Goal: Task Accomplishment & Management: Complete application form

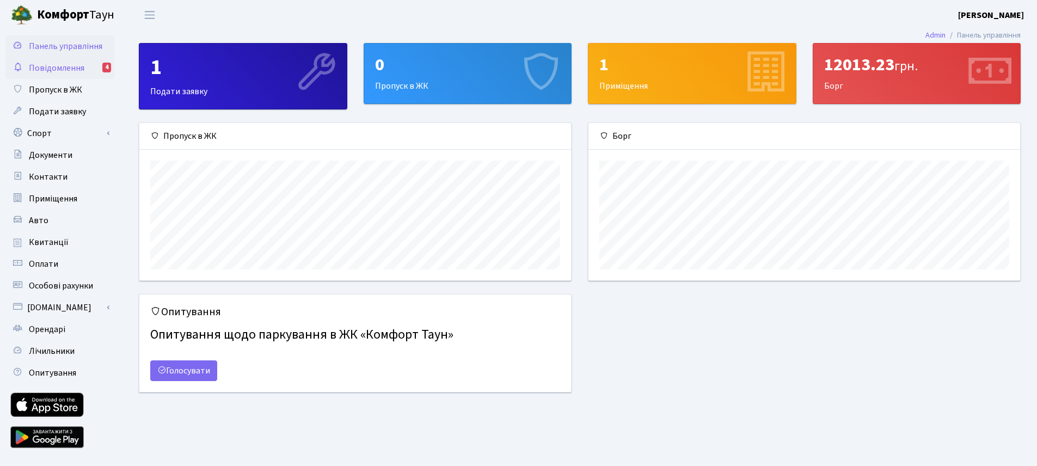
scroll to position [157, 432]
click at [60, 241] on span "Квитанції" at bounding box center [49, 242] width 40 height 12
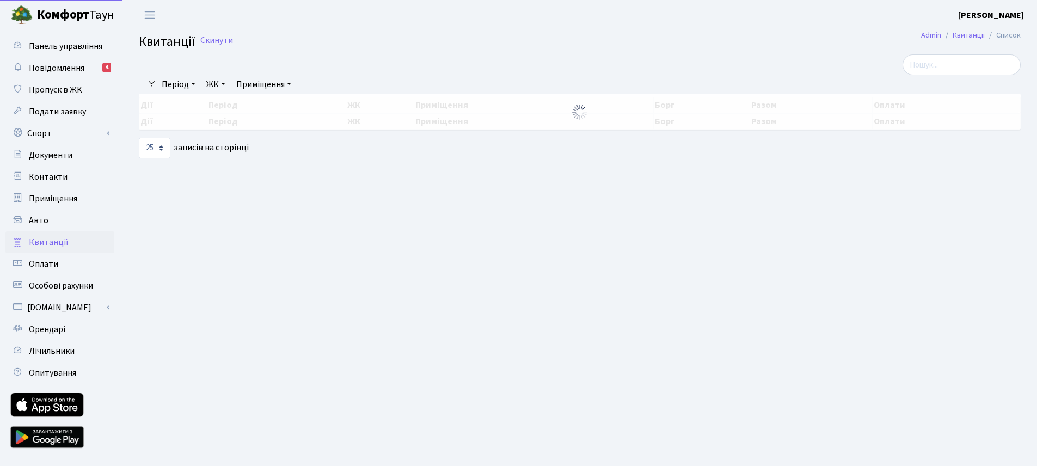
select select "25"
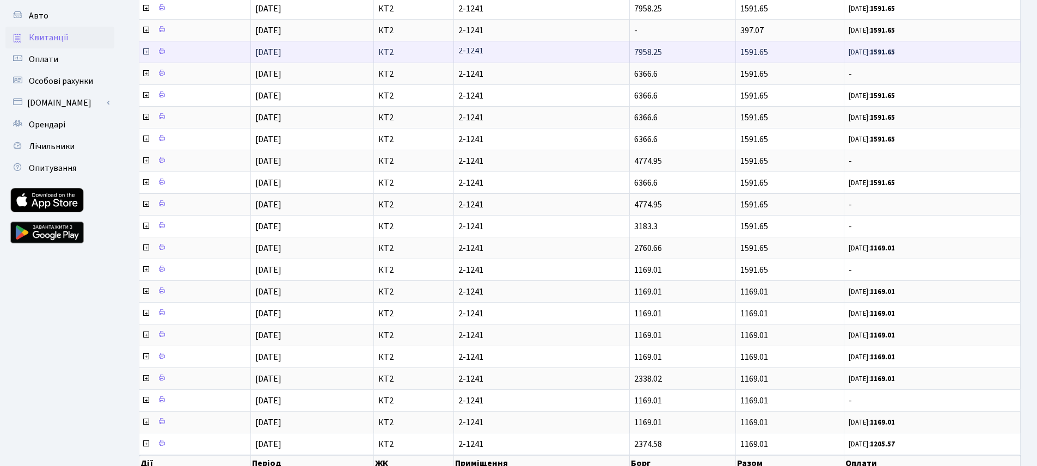
scroll to position [267, 0]
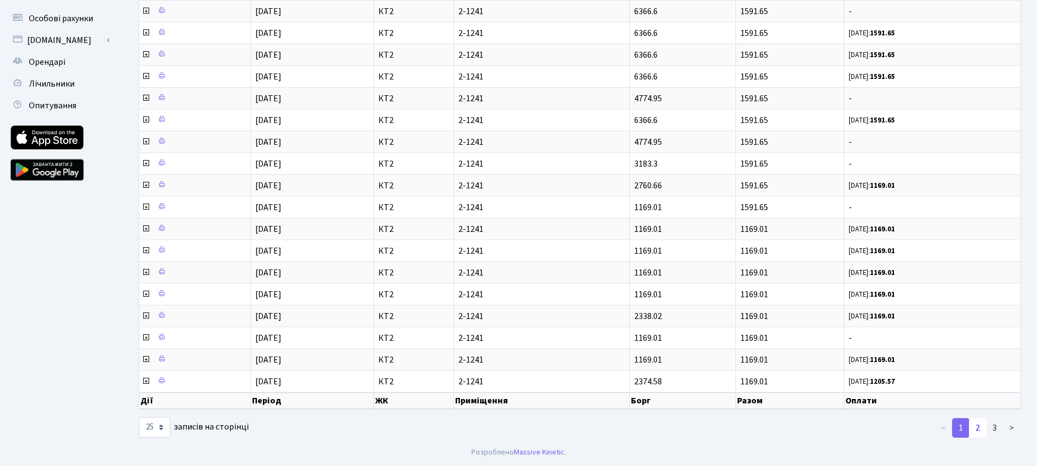
click at [980, 430] on link "2" at bounding box center [977, 428] width 17 height 20
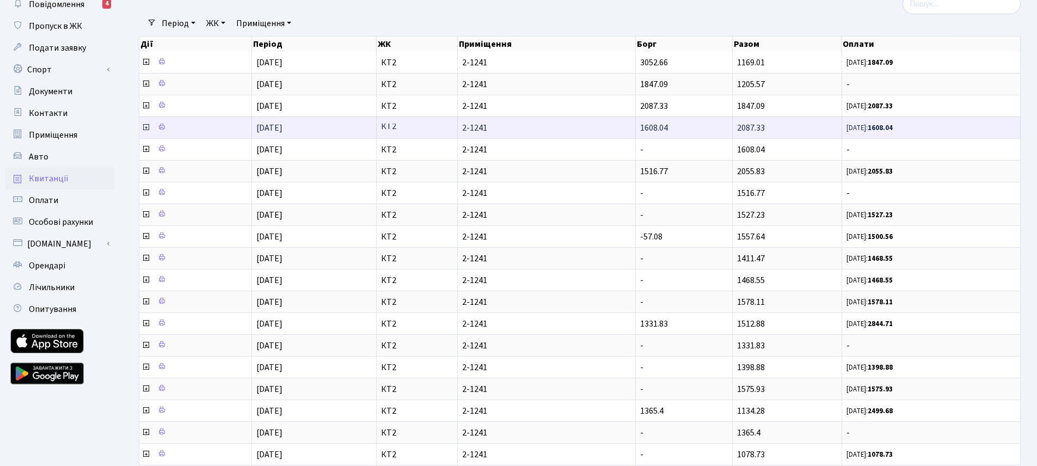
scroll to position [0, 0]
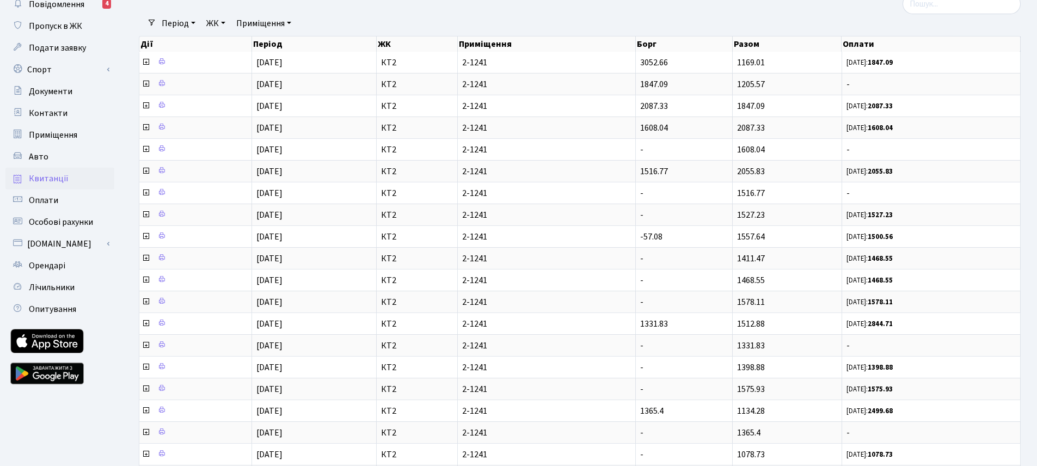
click at [186, 22] on link "Період" at bounding box center [178, 23] width 42 height 19
click at [197, 10] on div at bounding box center [430, 3] width 599 height 21
click at [222, 22] on link "ЖК" at bounding box center [216, 23] width 28 height 19
click at [324, 10] on div at bounding box center [430, 3] width 599 height 21
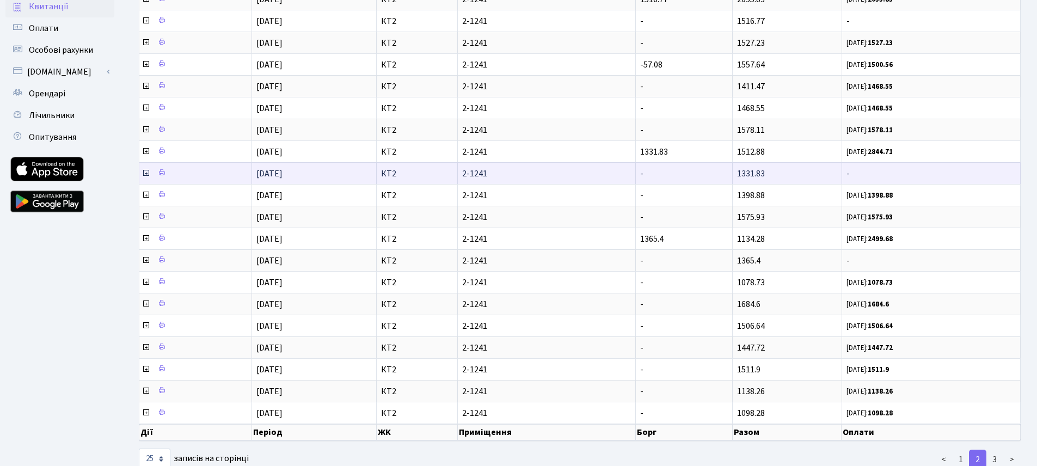
scroll to position [267, 0]
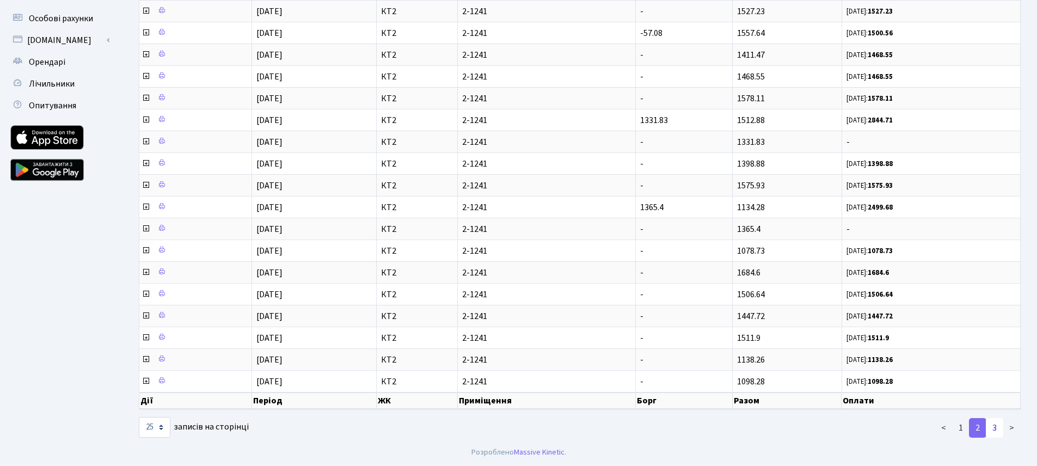
click at [992, 427] on link "3" at bounding box center [994, 428] width 17 height 20
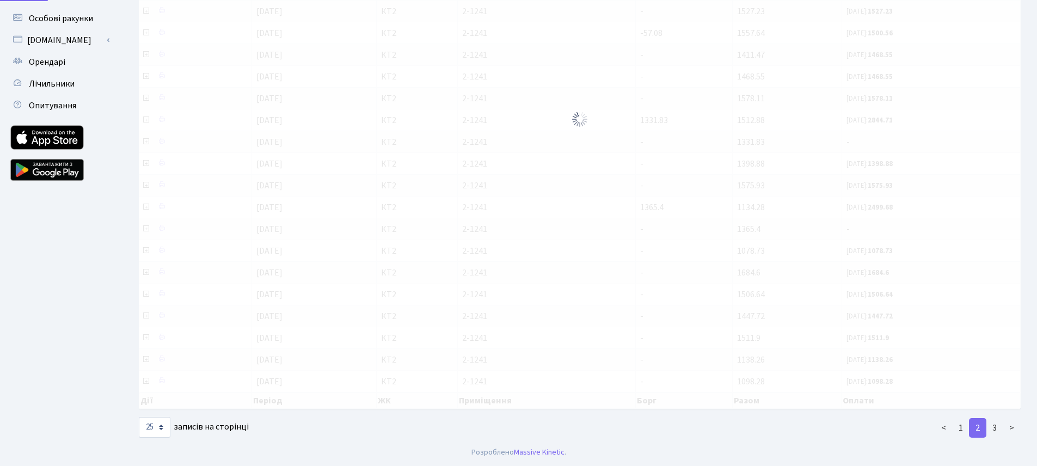
scroll to position [24, 0]
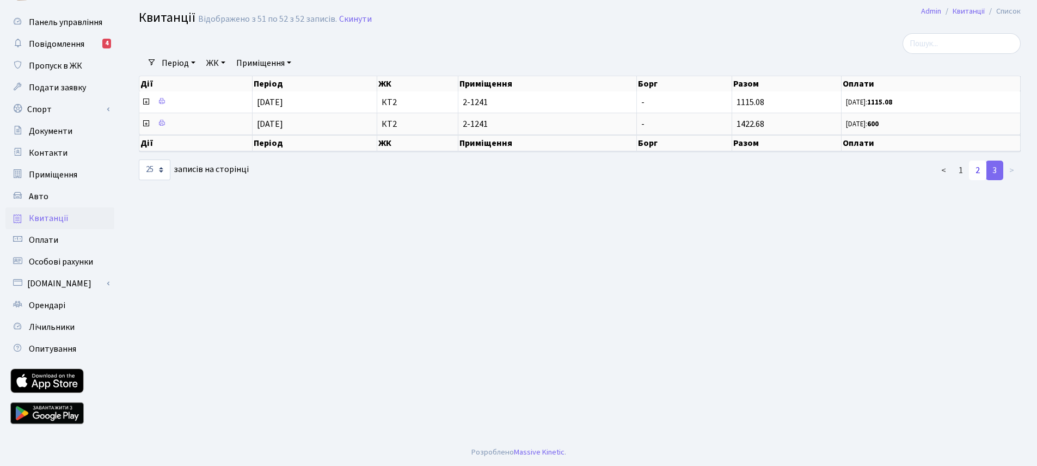
click at [978, 170] on link "2" at bounding box center [977, 171] width 17 height 20
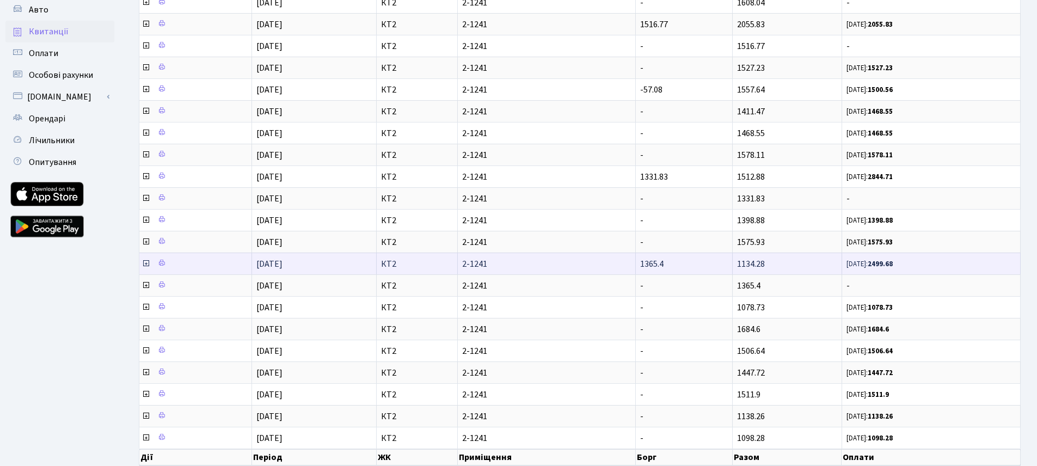
scroll to position [208, 0]
drag, startPoint x: 671, startPoint y: 266, endPoint x: 632, endPoint y: 267, distance: 38.7
type textarea "1365.4"
click at [632, 267] on tr "01.05.2022 КТ2 2-1241 1365.4 1134.28 10.06.22: 2499.68" at bounding box center [579, 266] width 881 height 22
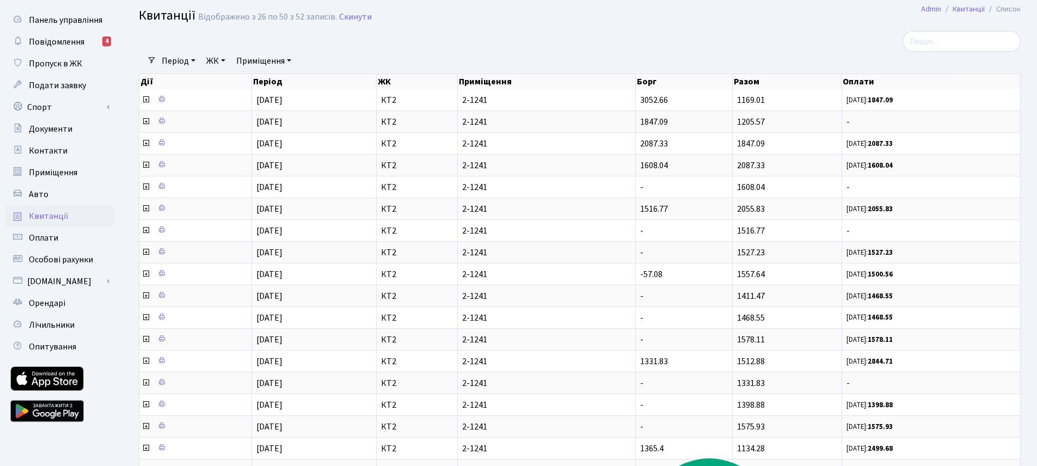
scroll to position [267, 0]
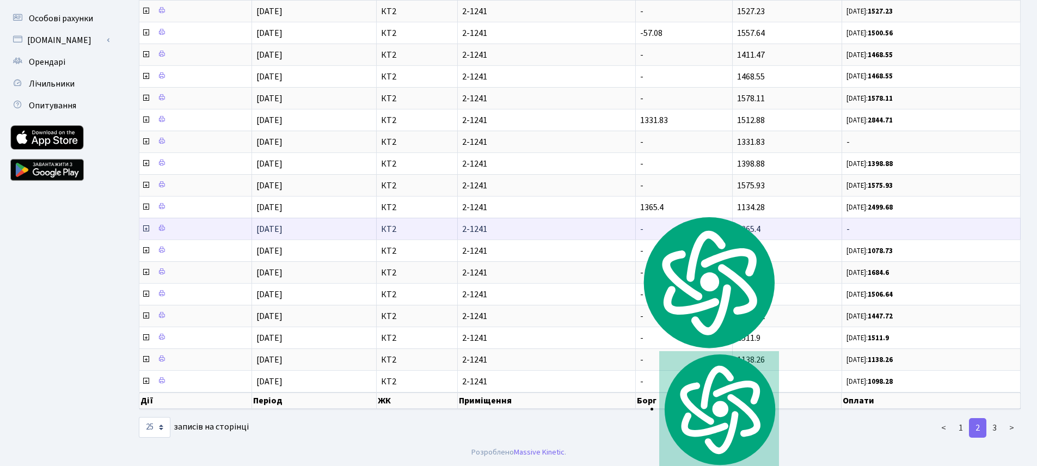
click at [864, 230] on span "-" at bounding box center [931, 229] width 169 height 9
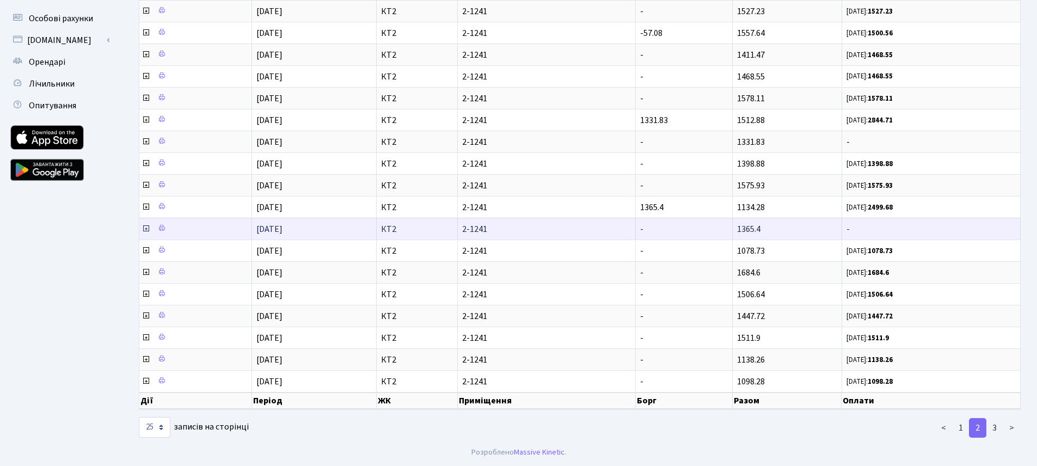
click at [146, 229] on icon at bounding box center [146, 228] width 9 height 9
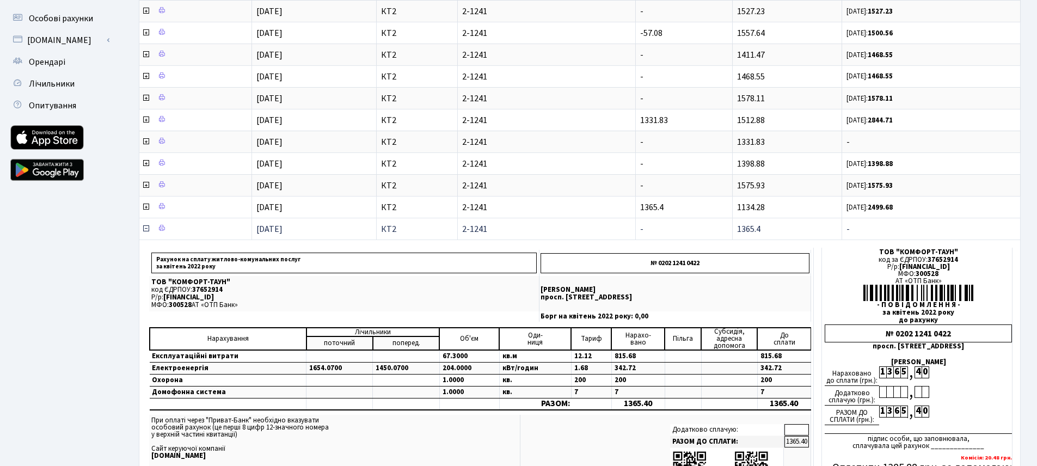
click at [147, 230] on icon at bounding box center [146, 228] width 9 height 9
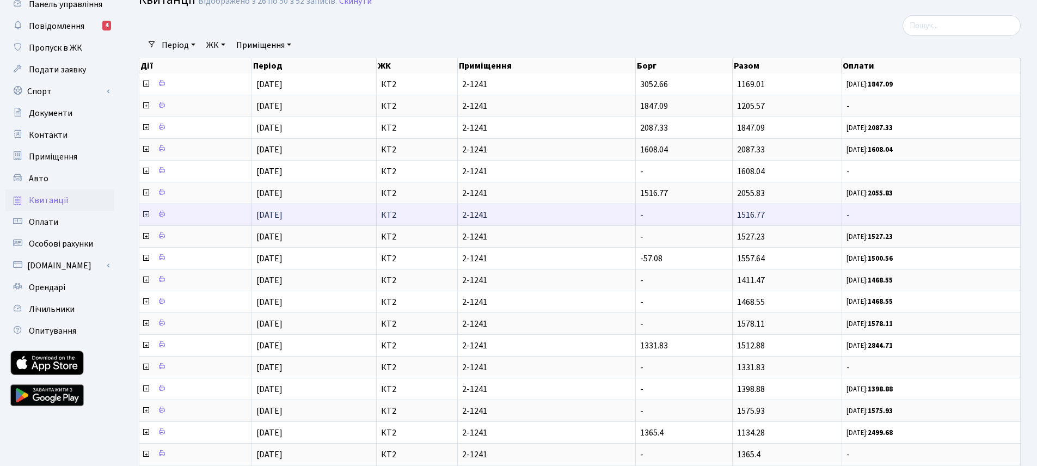
scroll to position [40, 0]
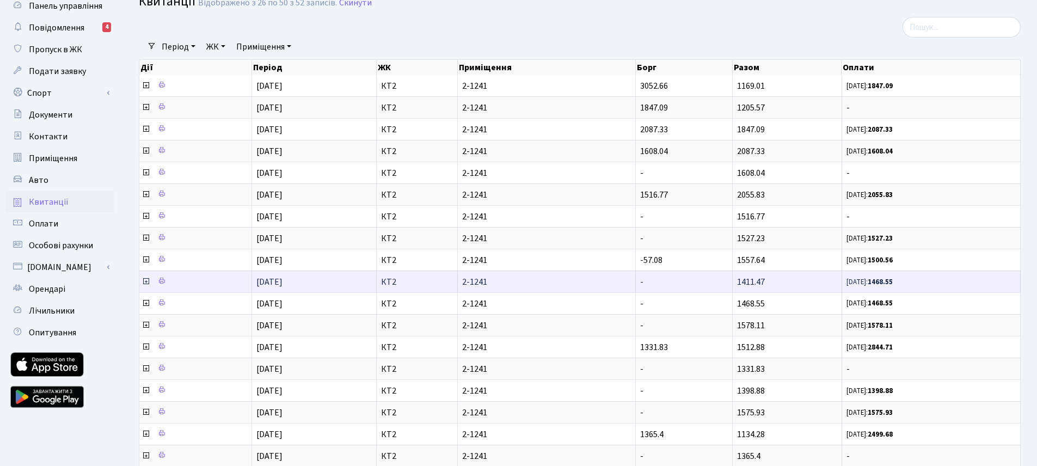
click at [683, 274] on td "-" at bounding box center [684, 282] width 97 height 22
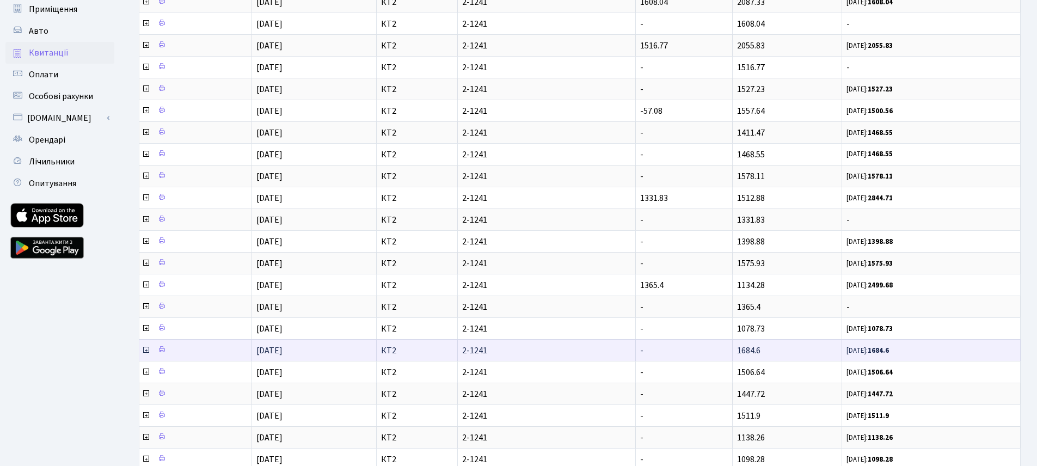
scroll to position [267, 0]
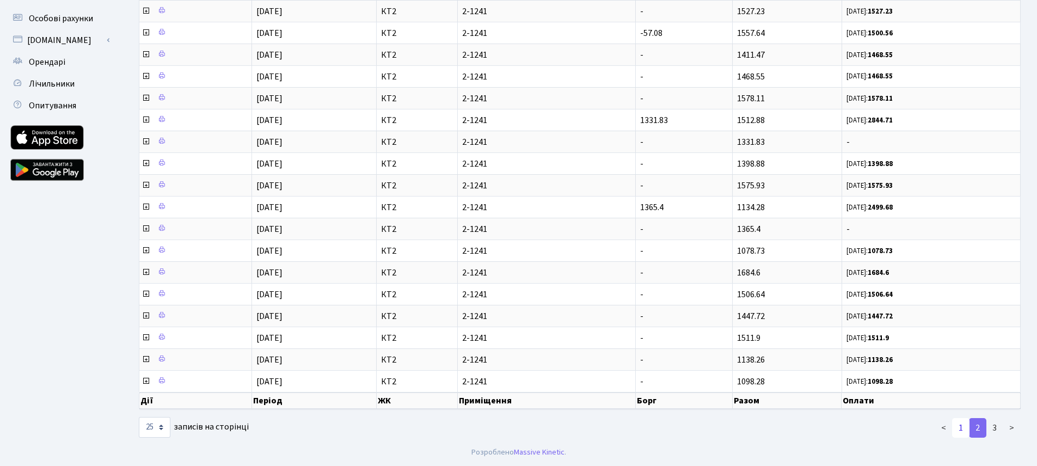
click at [961, 428] on link "1" at bounding box center [960, 428] width 17 height 20
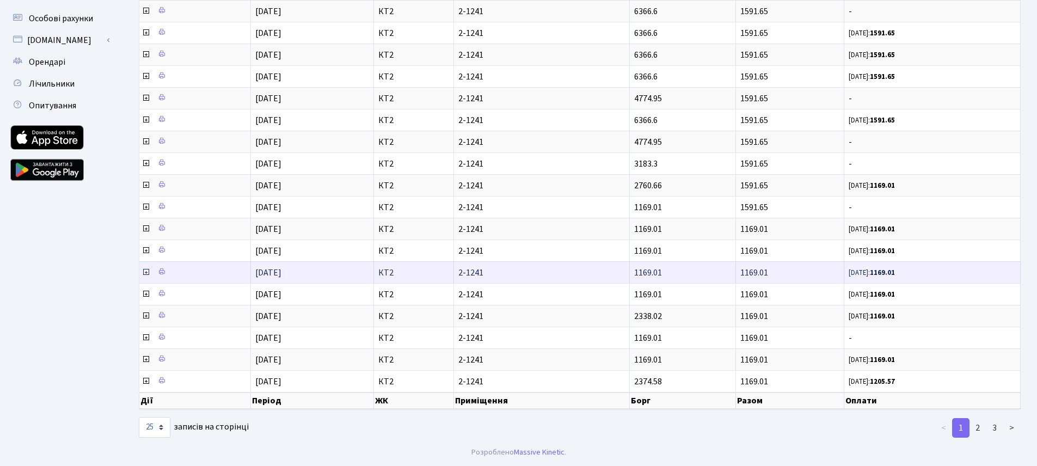
scroll to position [0, 0]
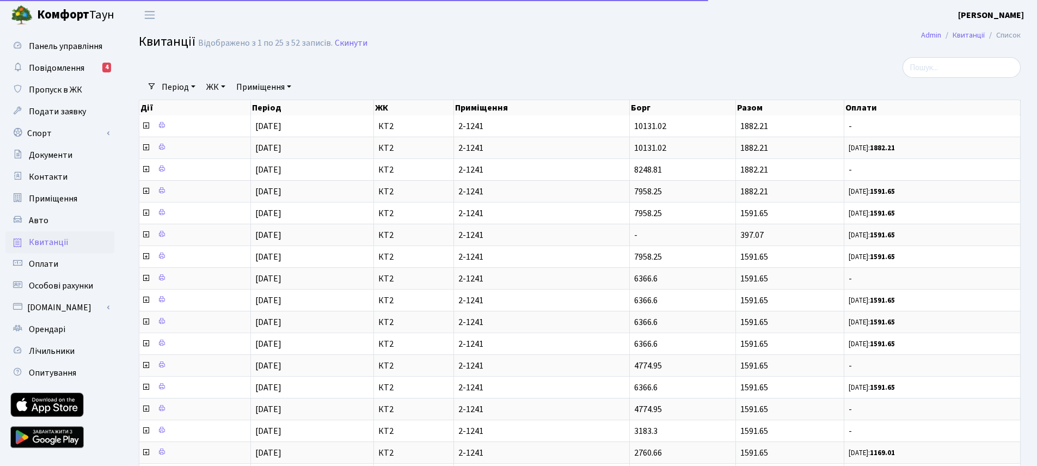
select select "25"
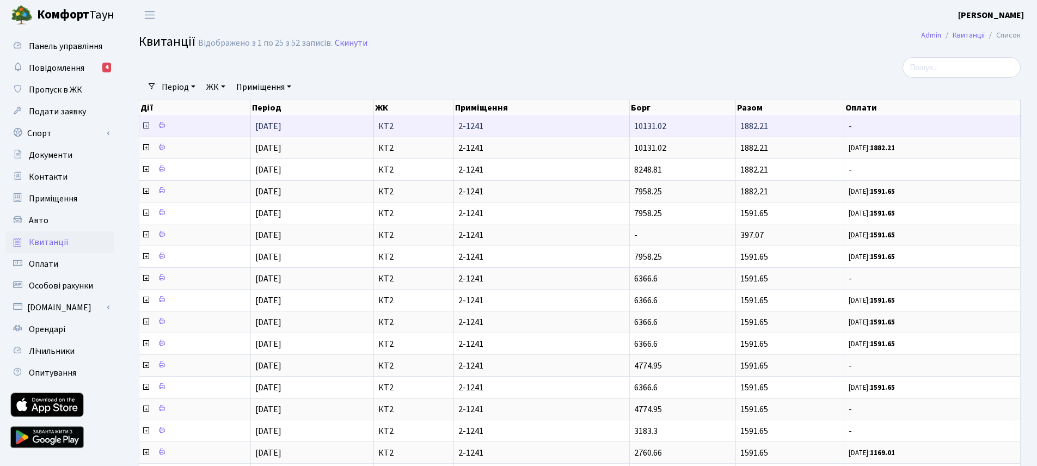
click at [144, 126] on icon at bounding box center [146, 125] width 9 height 9
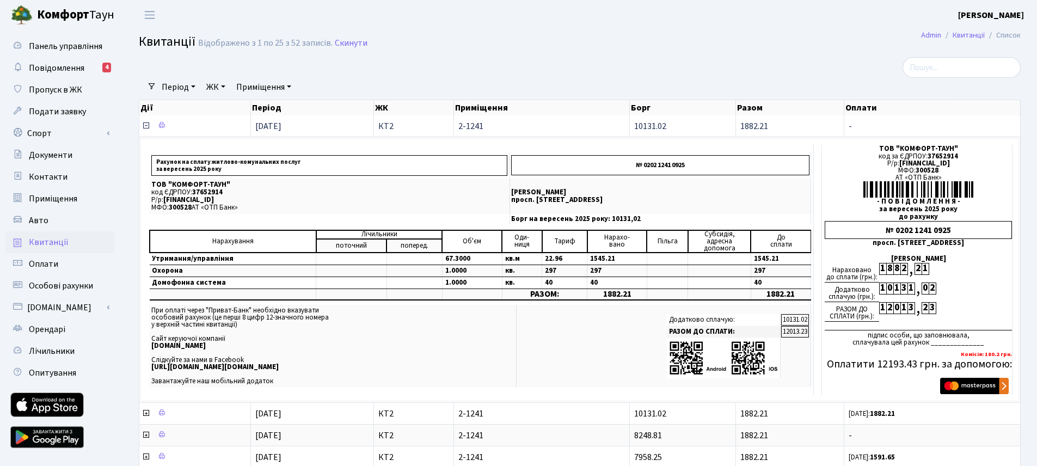
click at [146, 125] on icon at bounding box center [146, 125] width 9 height 9
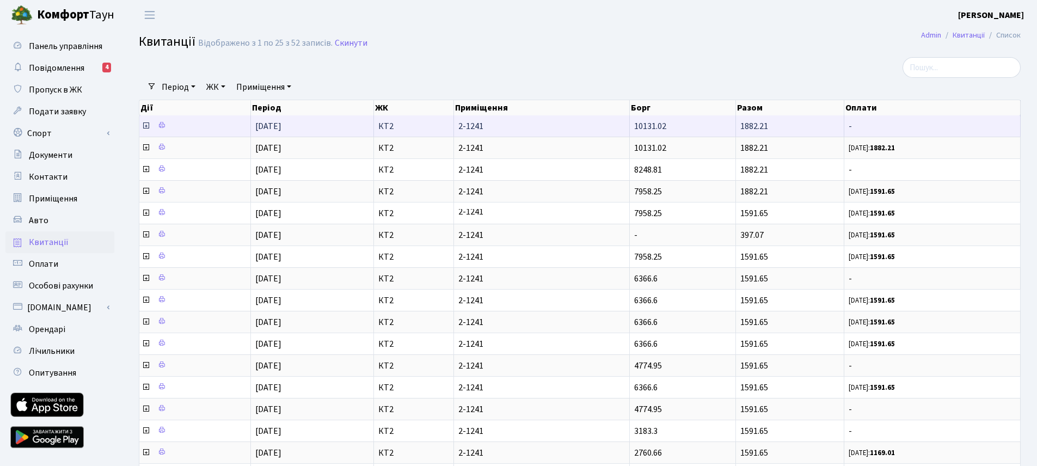
drag, startPoint x: 678, startPoint y: 128, endPoint x: 634, endPoint y: 121, distance: 45.3
type textarea "10131.02"
click at [634, 121] on td "10131.02" at bounding box center [683, 125] width 107 height 21
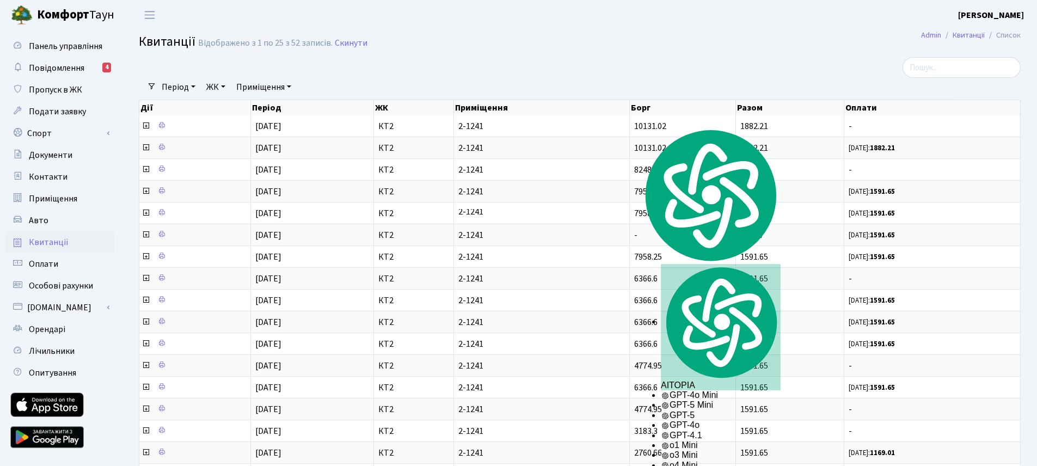
click at [670, 57] on div at bounding box center [430, 67] width 599 height 21
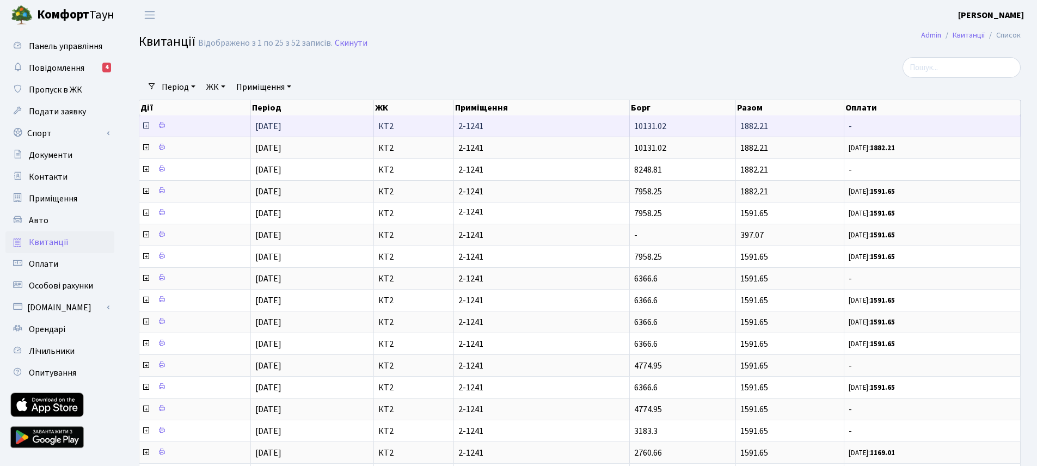
scroll to position [2, 0]
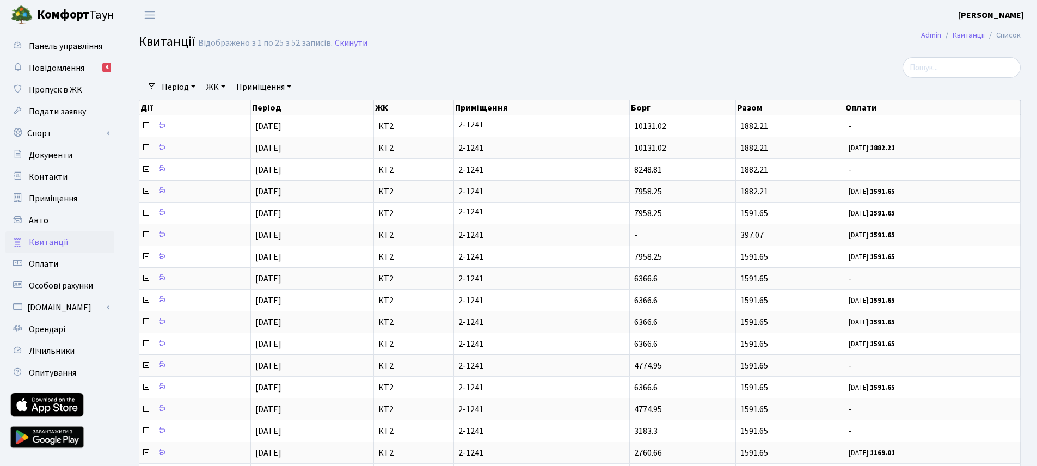
click at [731, 70] on div at bounding box center [878, 67] width 299 height 21
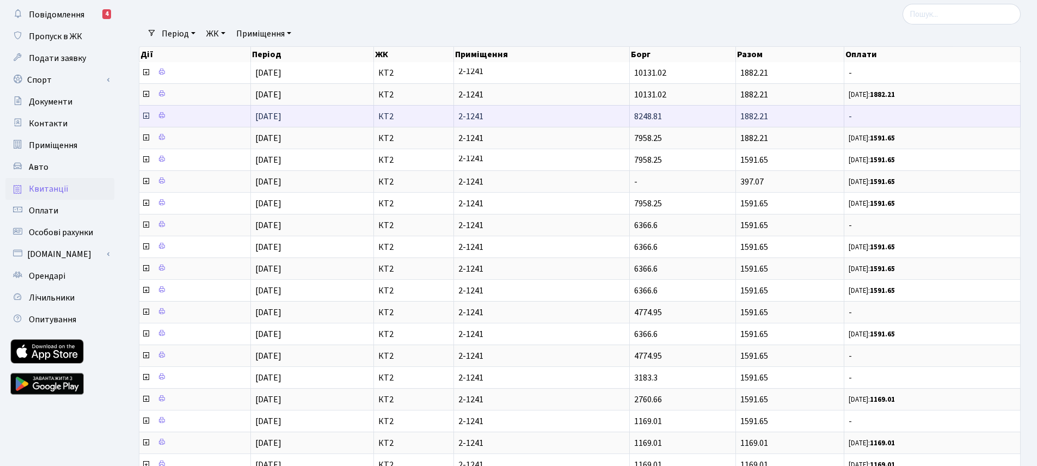
scroll to position [0, 0]
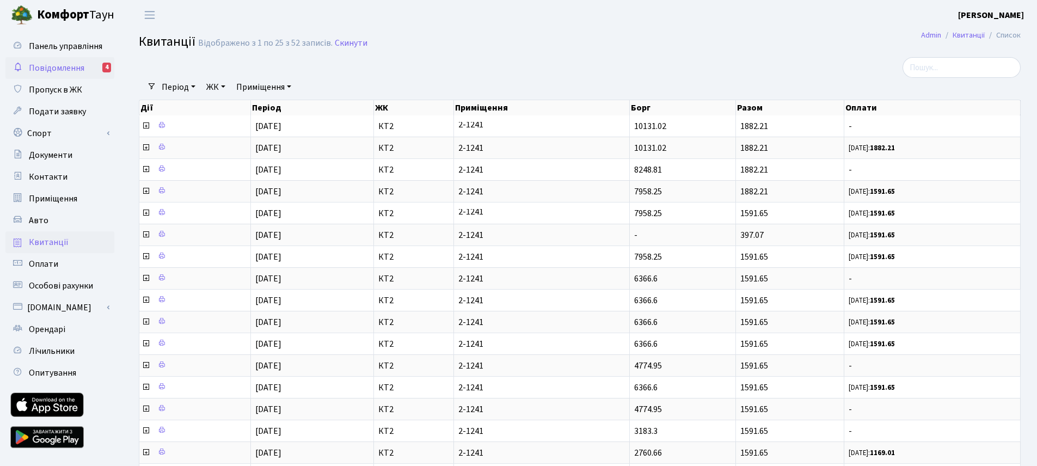
click at [67, 70] on span "Повідомлення" at bounding box center [57, 68] width 56 height 12
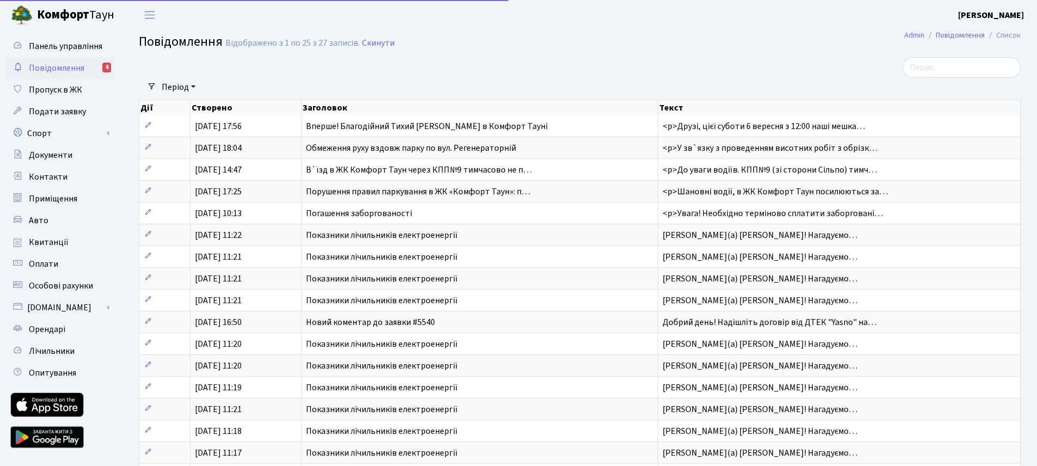
select select "25"
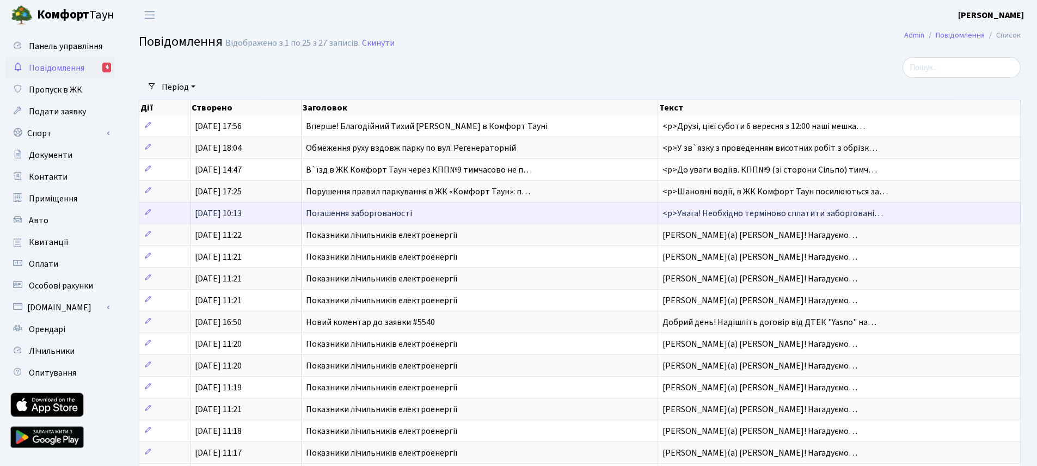
click at [411, 220] on td "Погашення заборгованості" at bounding box center [480, 213] width 357 height 22
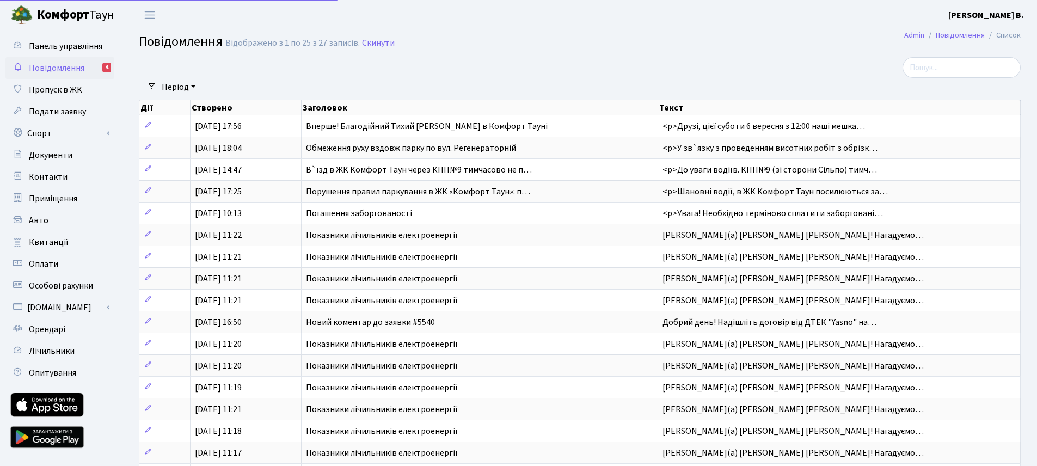
select select "25"
click at [64, 111] on span "Подати заявку" at bounding box center [57, 112] width 57 height 12
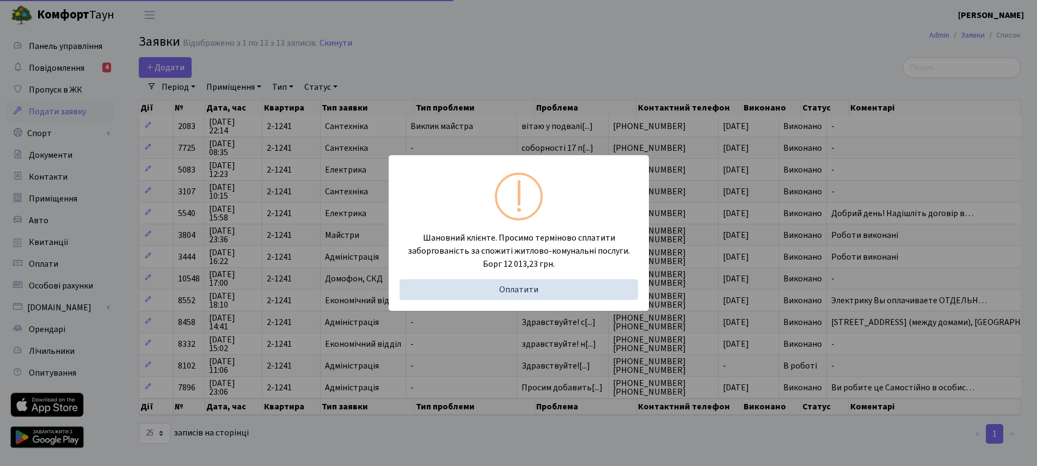
select select "25"
click at [525, 56] on div "Шановний клієнте. Просимо терміново сплатити заборгованість за спожиті житлово-…" at bounding box center [518, 233] width 1037 height 466
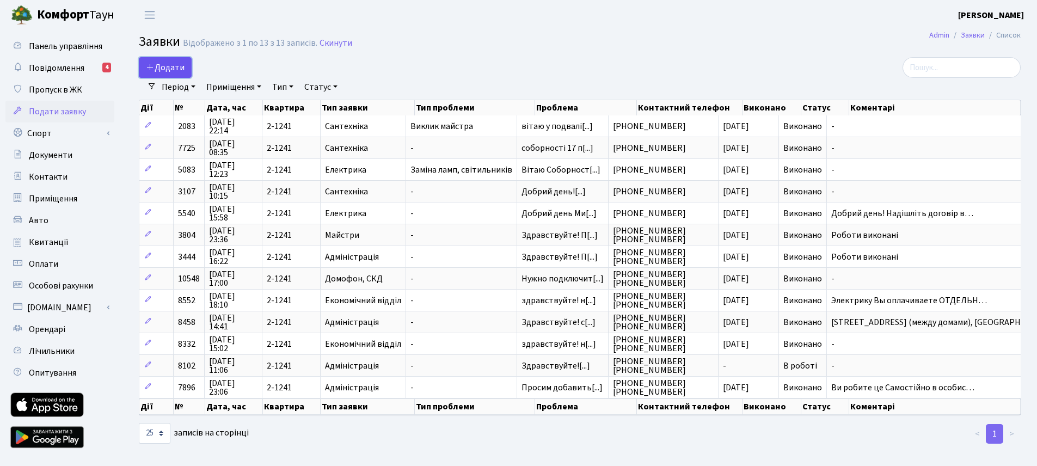
click at [178, 64] on span "Додати" at bounding box center [165, 68] width 39 height 12
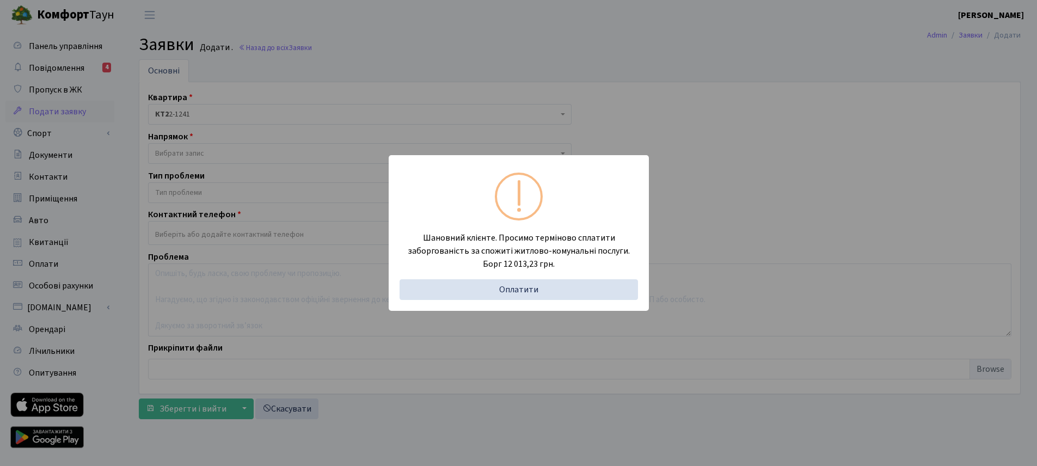
click at [440, 45] on div "Шановний клієнте. Просимо терміново сплатити заборгованість за спожиті житлово-…" at bounding box center [518, 233] width 1037 height 466
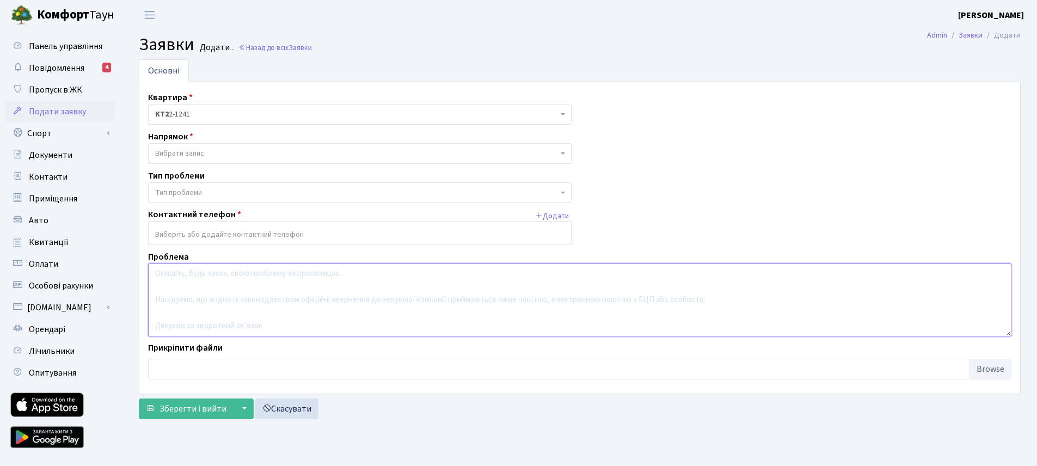
click at [239, 277] on textarea at bounding box center [579, 299] width 863 height 73
click at [211, 226] on input "search" at bounding box center [360, 235] width 422 height 20
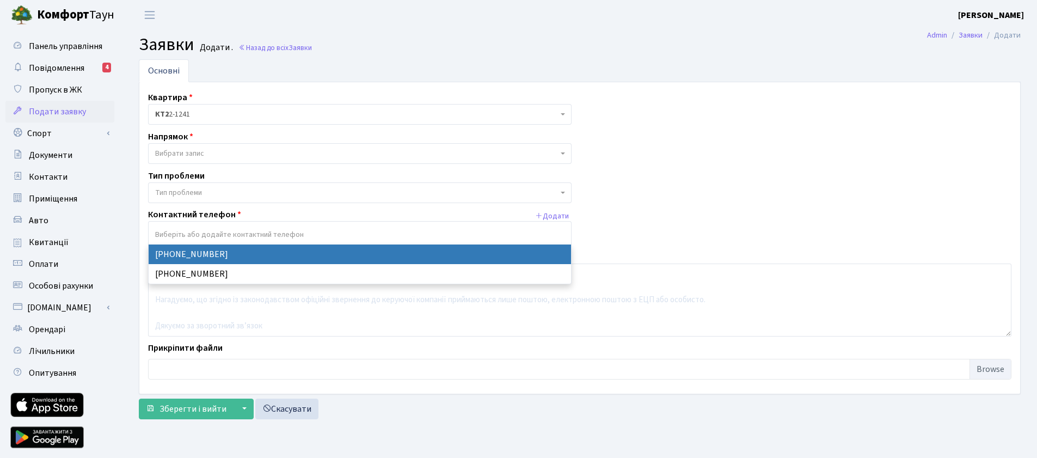
select select "63721"
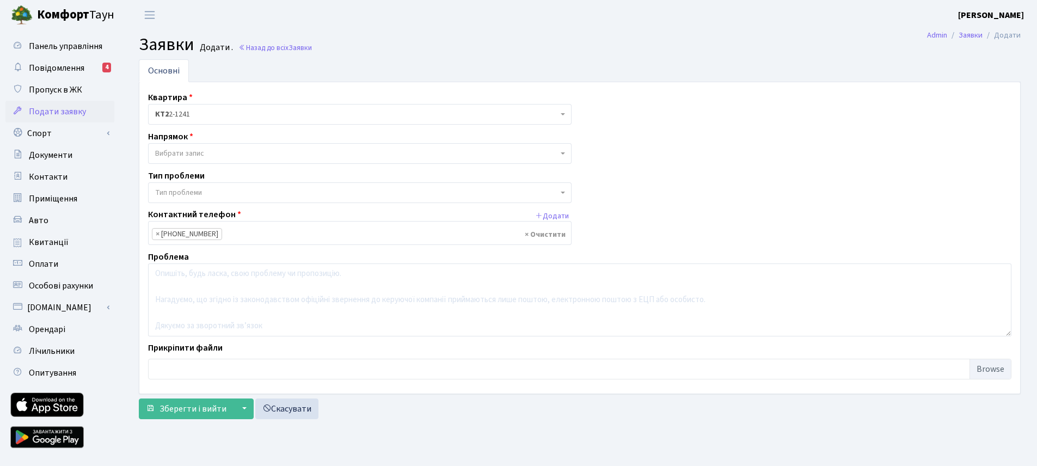
click at [217, 189] on span "Тип проблеми" at bounding box center [356, 192] width 403 height 11
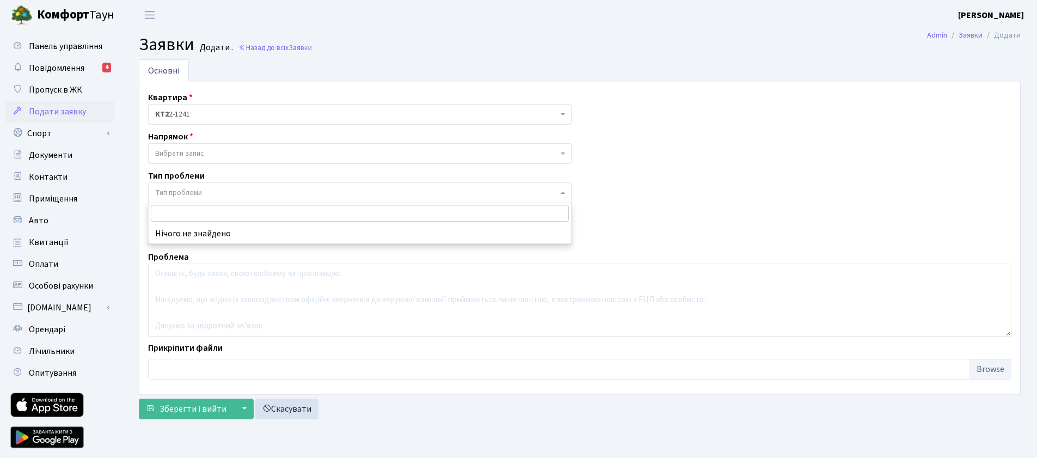
click at [216, 213] on input "search" at bounding box center [360, 213] width 418 height 17
type input "погашення заборгованності"
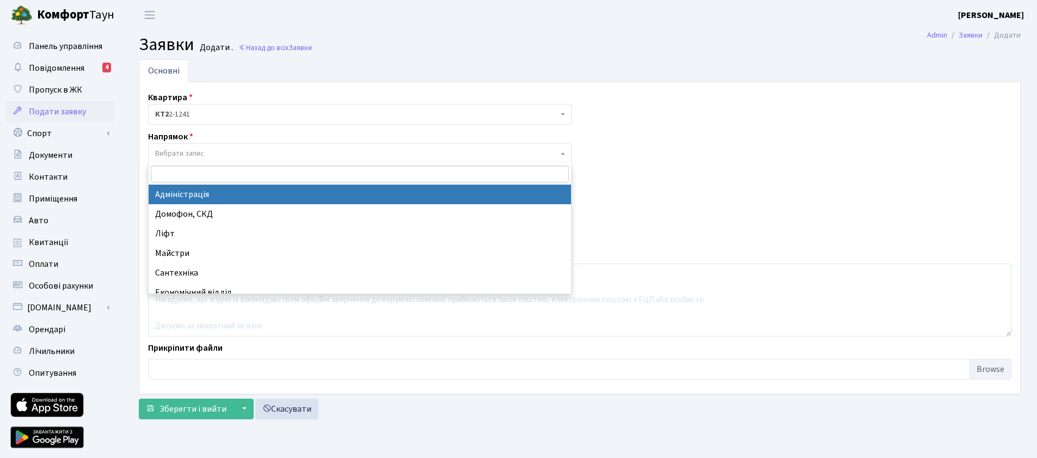
click at [266, 143] on span "Вибрати запис" at bounding box center [360, 153] width 424 height 21
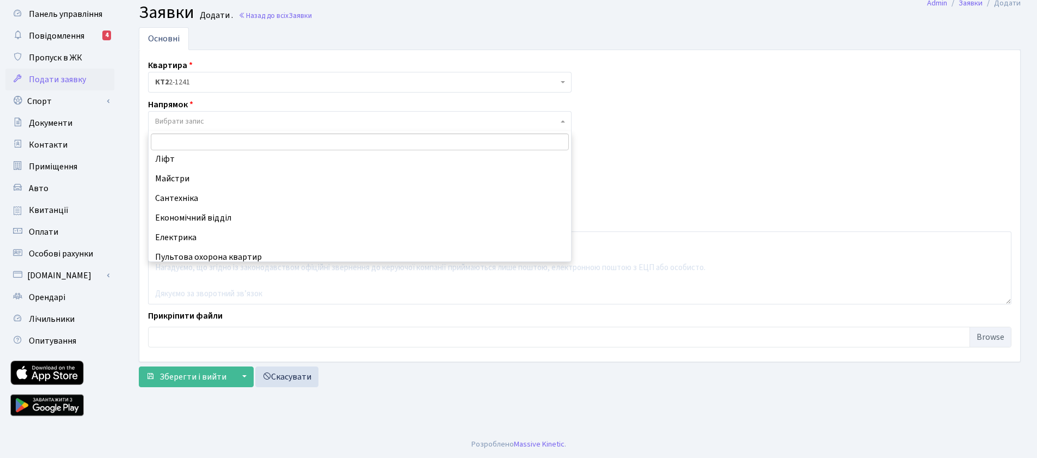
scroll to position [36, 0]
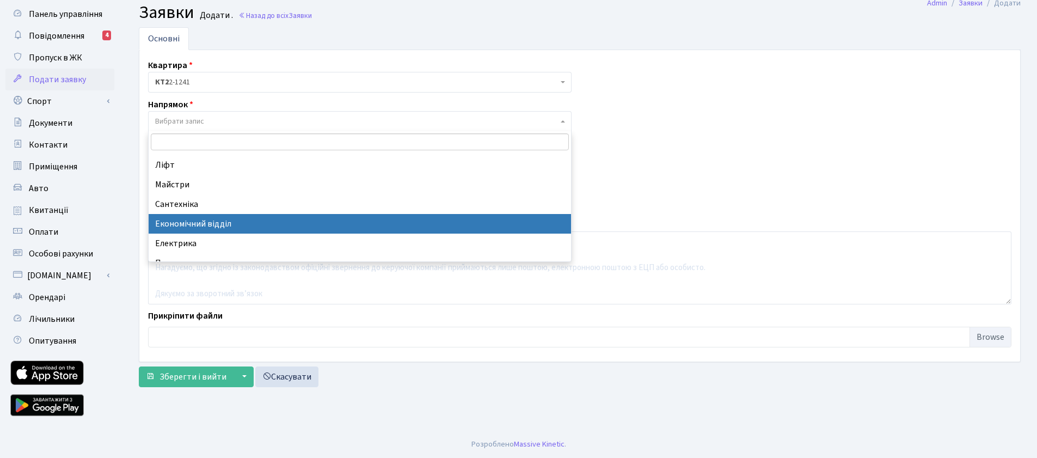
select select "9"
select select
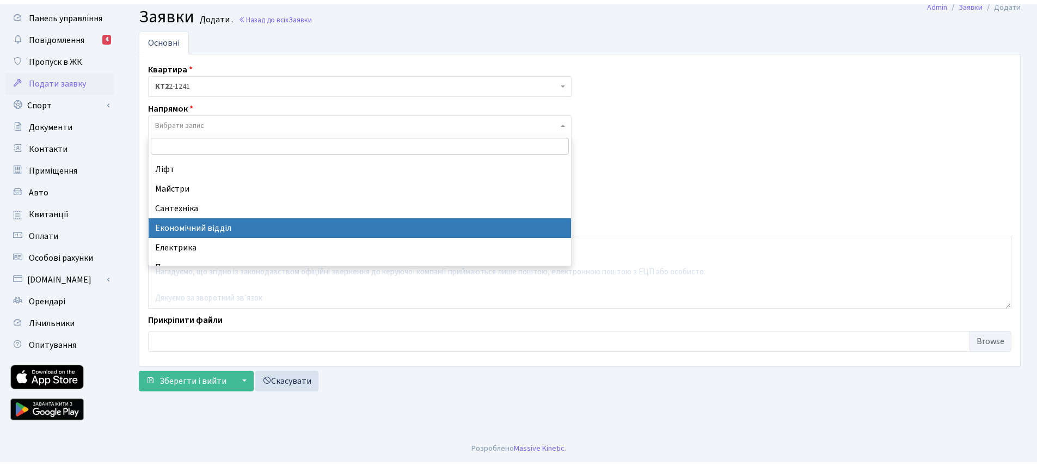
scroll to position [24, 0]
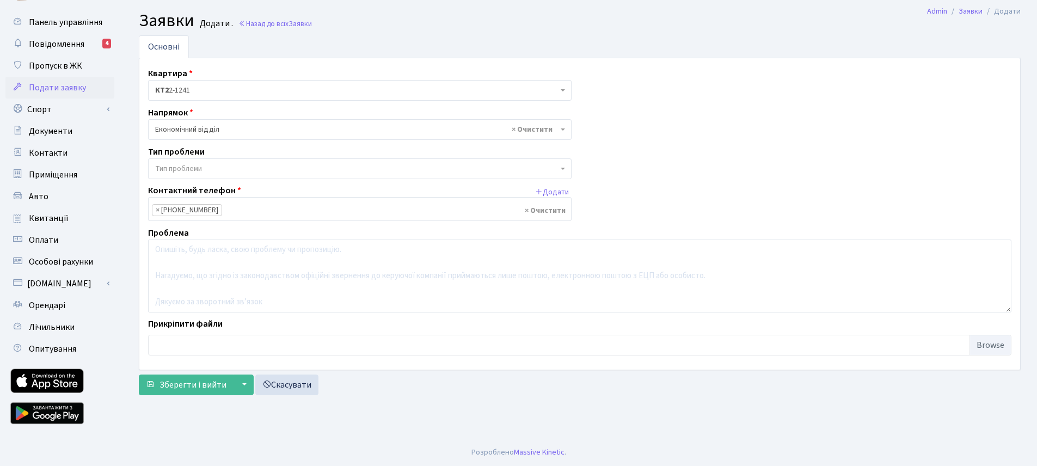
click at [453, 169] on span "Тип проблеми" at bounding box center [360, 168] width 424 height 21
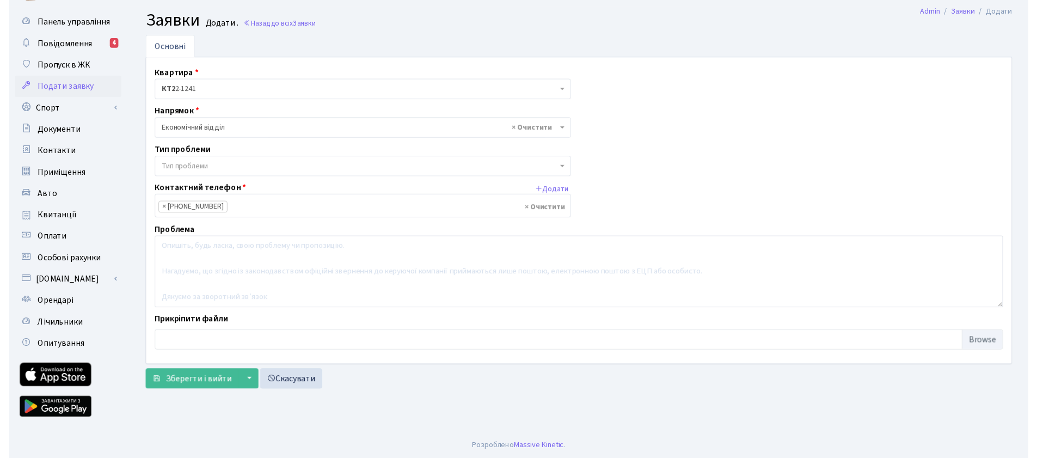
scroll to position [32, 0]
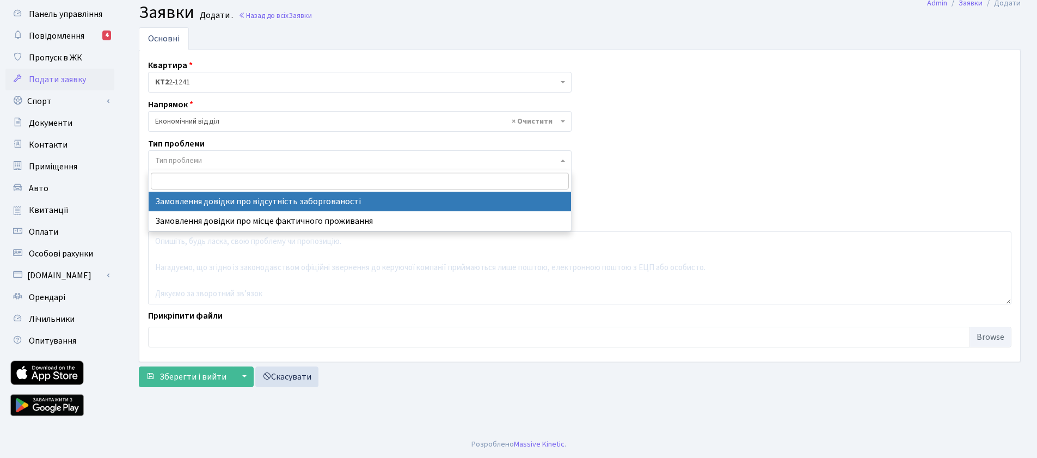
click at [268, 152] on div "Тип проблеми Тип проблеми" at bounding box center [360, 154] width 440 height 34
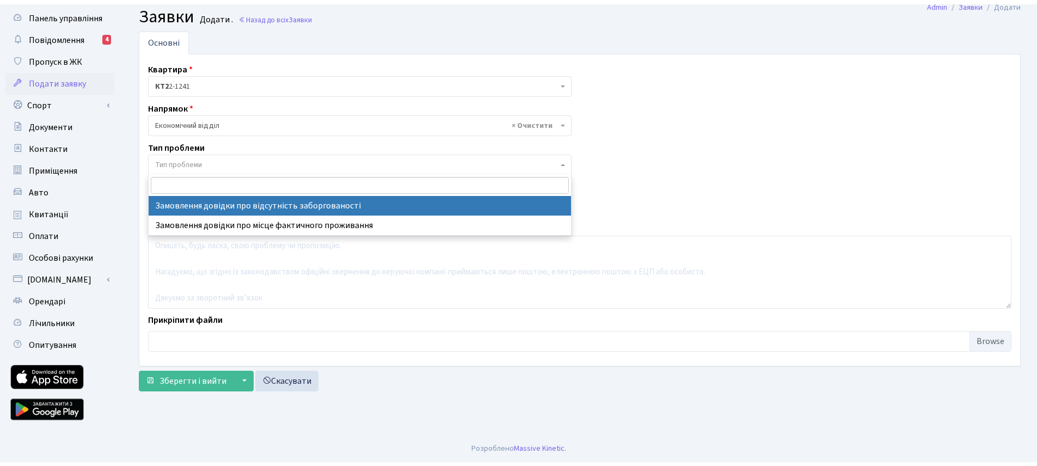
scroll to position [24, 0]
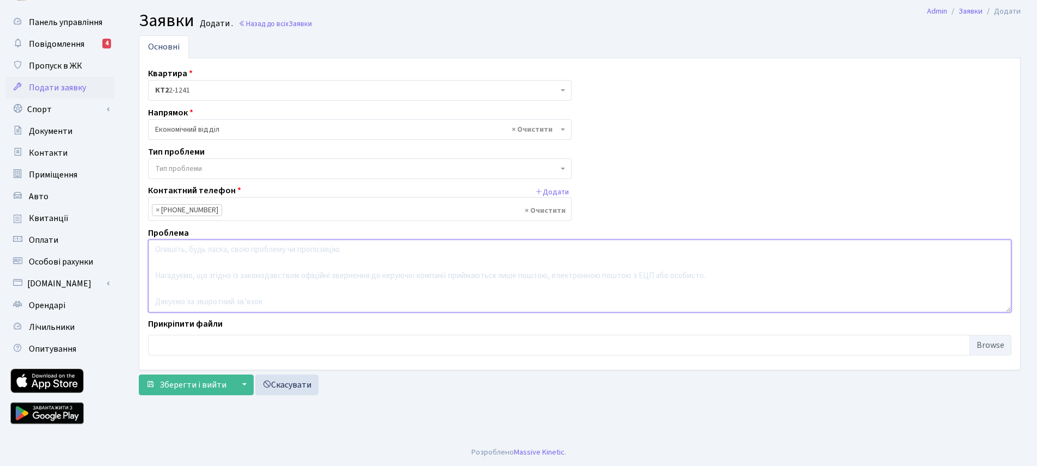
click at [241, 255] on textarea at bounding box center [579, 276] width 863 height 73
drag, startPoint x: 203, startPoint y: 278, endPoint x: 216, endPoint y: 274, distance: 13.6
click at [203, 278] on textarea "Вітаю маємо заборгованність за комунал послуги ми зможемо виплатити борг на про…" at bounding box center [579, 276] width 863 height 73
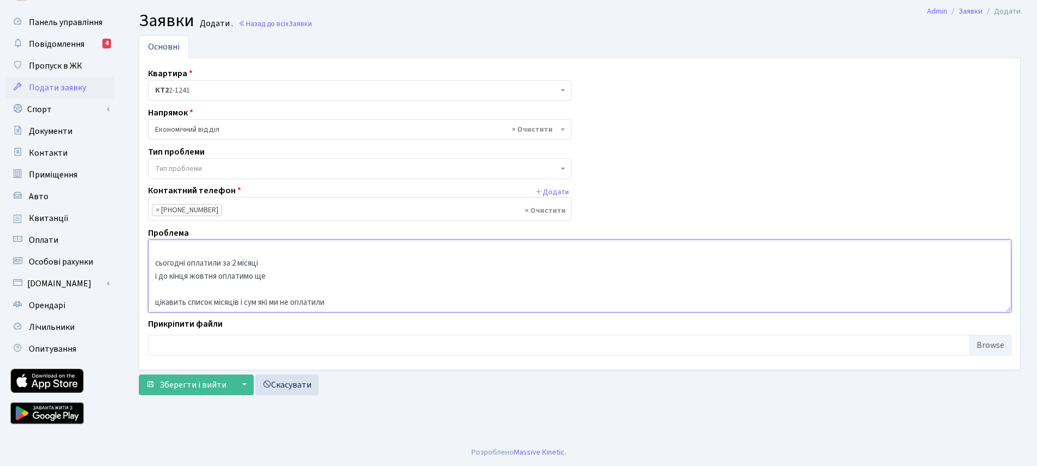
click at [279, 295] on textarea "Вітаю маємо заборгованність за комунал послуги ми зможемо виплатити борг на про…" at bounding box center [579, 276] width 863 height 73
click at [280, 282] on textarea "Вітаю маємо заборгованність за комунал послуги ми зможемо виплатити борг на про…" at bounding box center [579, 276] width 863 height 73
click at [304, 299] on textarea "Вітаю маємо заборгованність за комунал послуги ми зможемо виплатити борг на про…" at bounding box center [579, 276] width 863 height 73
click at [332, 302] on textarea "Вітаю маємо заборгованність за комунал послуги ми зможемо виплатити борг на про…" at bounding box center [579, 276] width 863 height 73
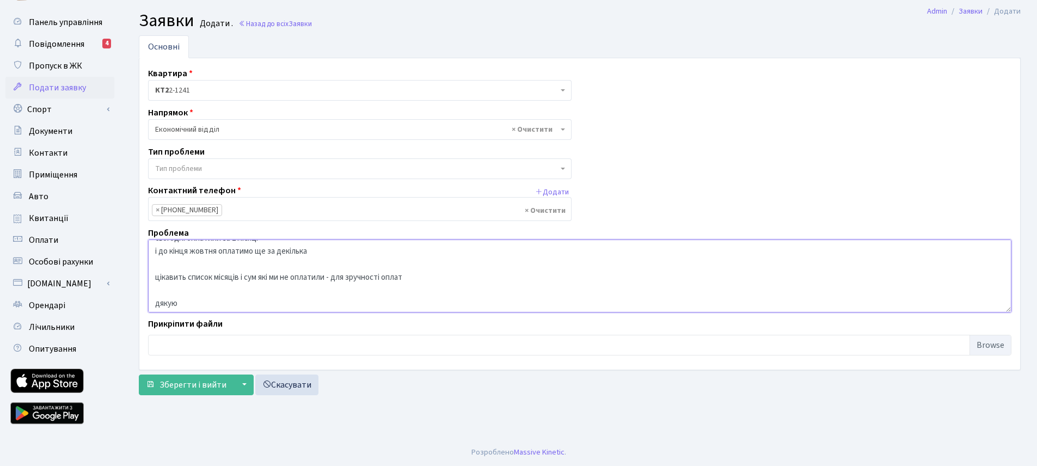
scroll to position [78, 0]
type textarea "Вітаю маємо заборгованність за комунал послуги ми зможемо виплатити борг на про…"
click at [199, 384] on span "Зберегти і вийти" at bounding box center [193, 385] width 67 height 12
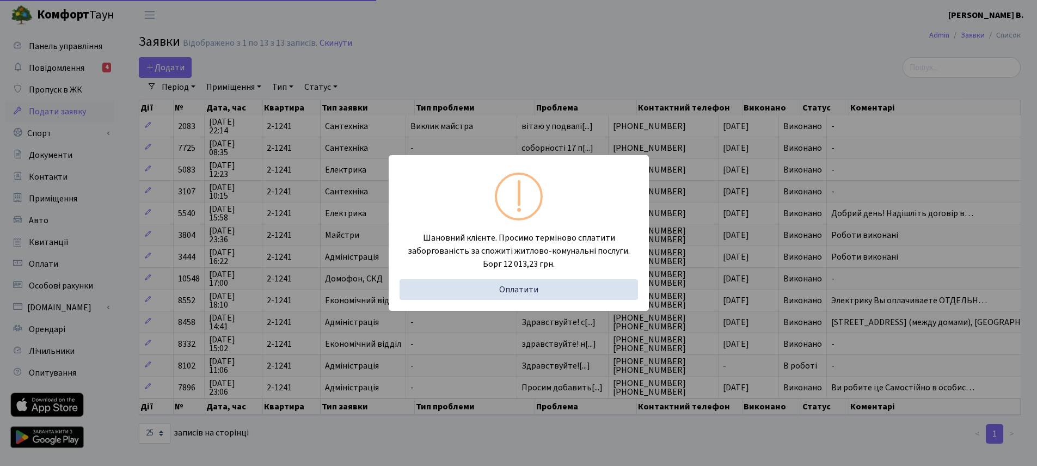
select select "25"
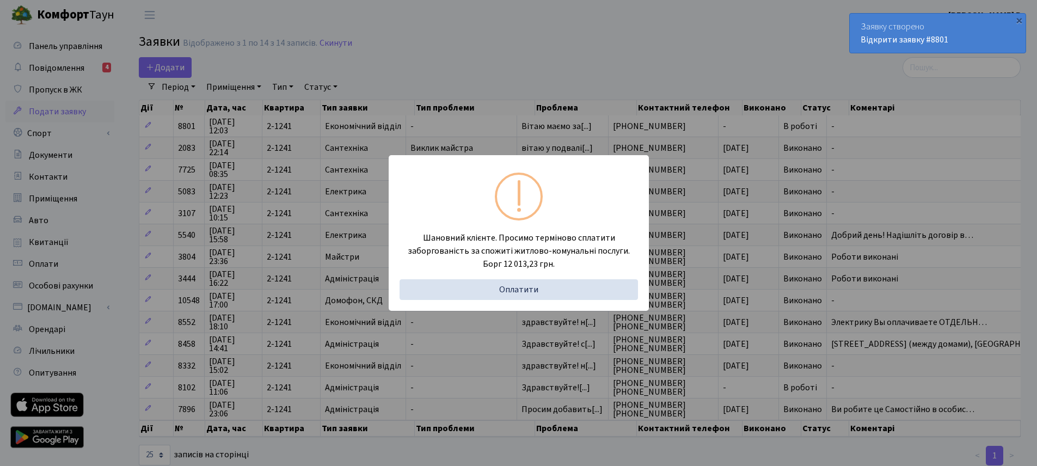
click at [508, 57] on div "Шановний клієнте. Просимо терміново сплатити заборгованість за спожиті житлово-…" at bounding box center [518, 233] width 1037 height 466
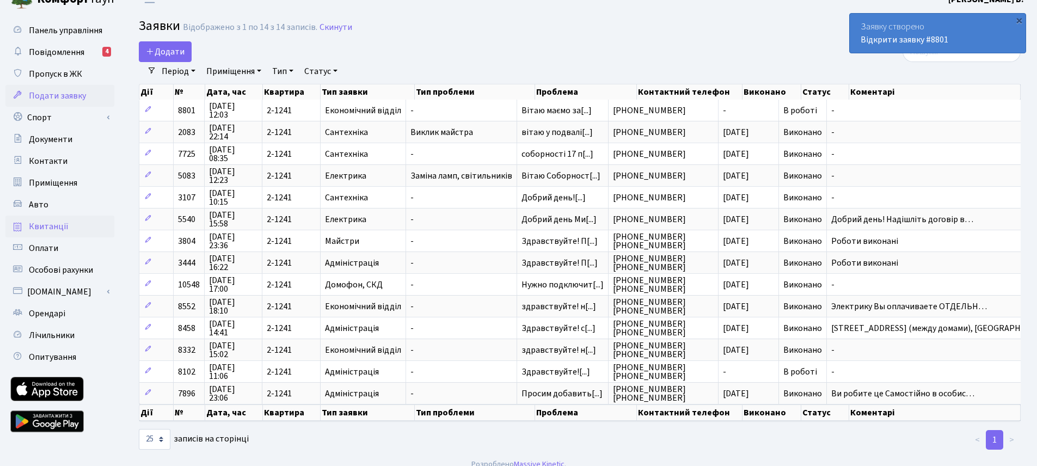
scroll to position [28, 0]
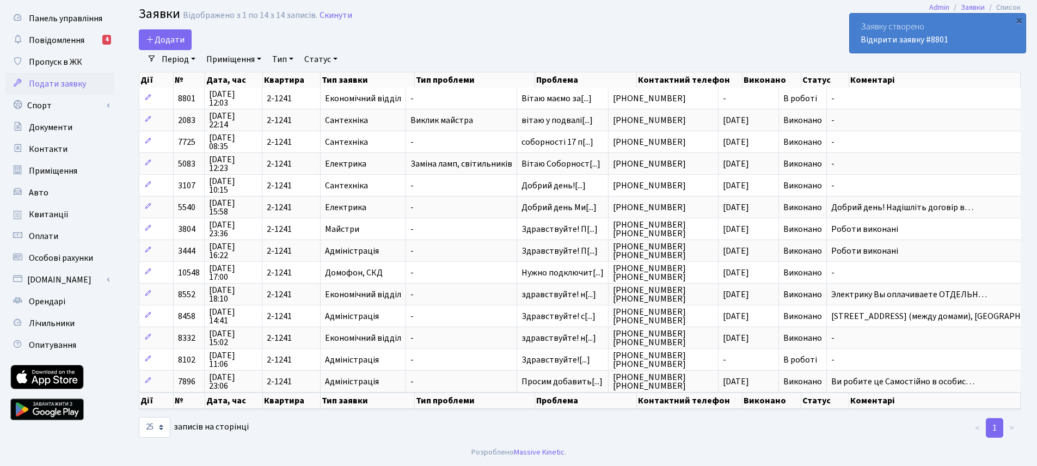
click at [590, 20] on h2 "Заявки Відображено з 1 по 14 з 14 записів. Скинути" at bounding box center [580, 16] width 882 height 19
